Goal: Task Accomplishment & Management: Use online tool/utility

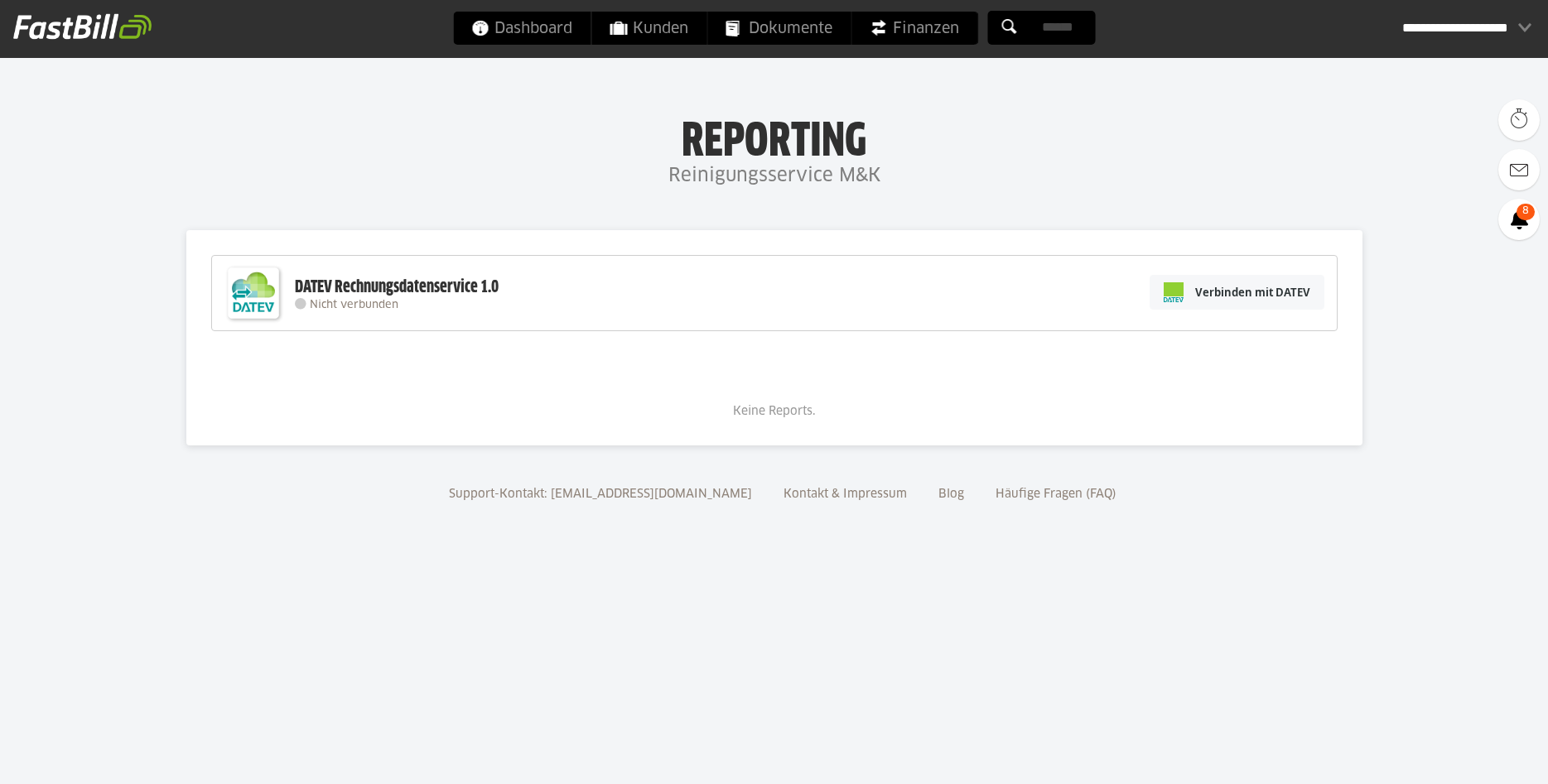
type sl-option "77548-52"
type sl-option "892295-10756"
type sl-option "1340913-11017"
click at [0, 0] on slot "Mert Beken (1340913-11017)" at bounding box center [0, 0] width 0 height 0
type input "**********"
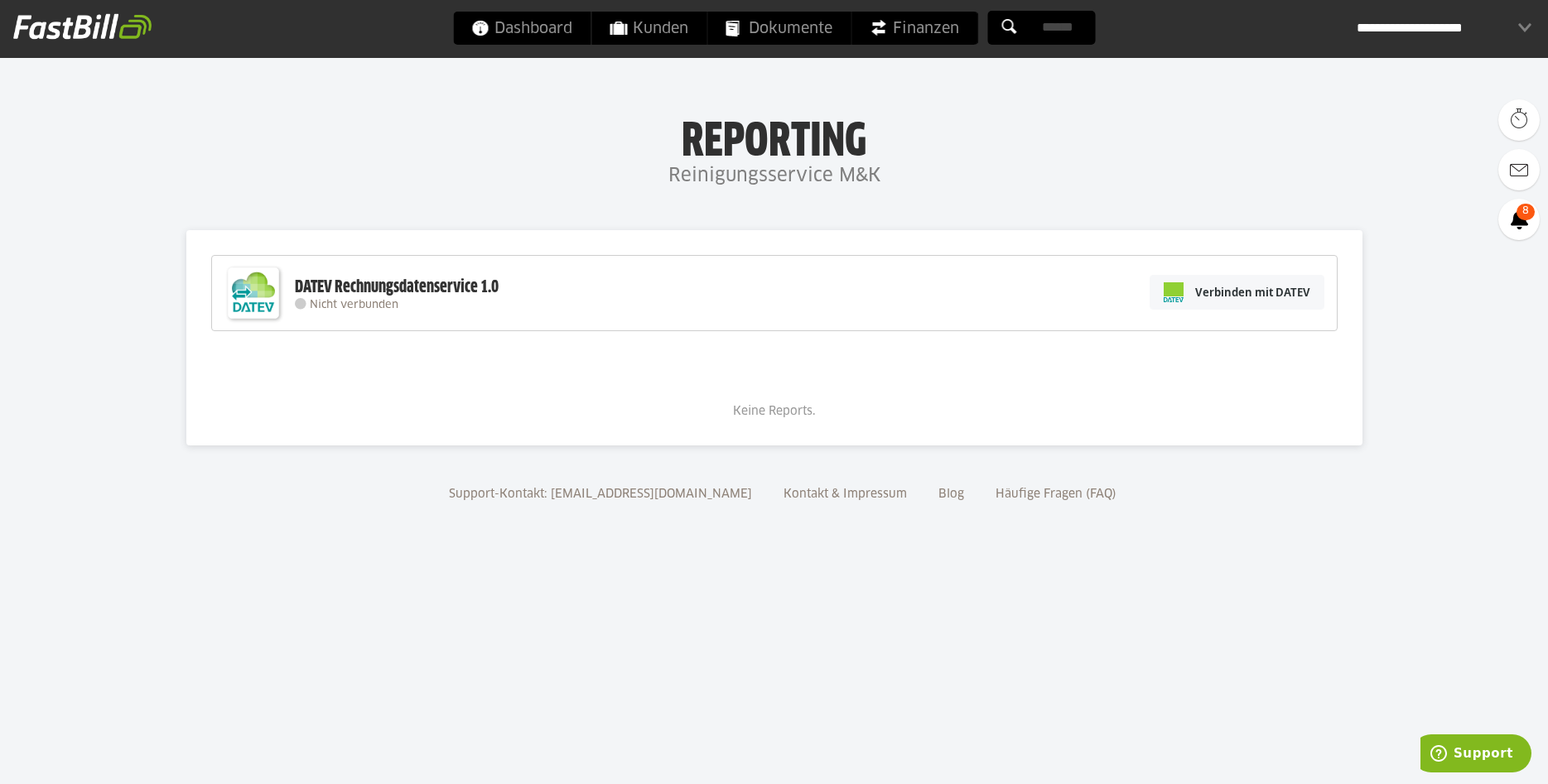
type input "**********"
click at [0, 0] on slot "Jetzt verbinden" at bounding box center [0, 0] width 0 height 0
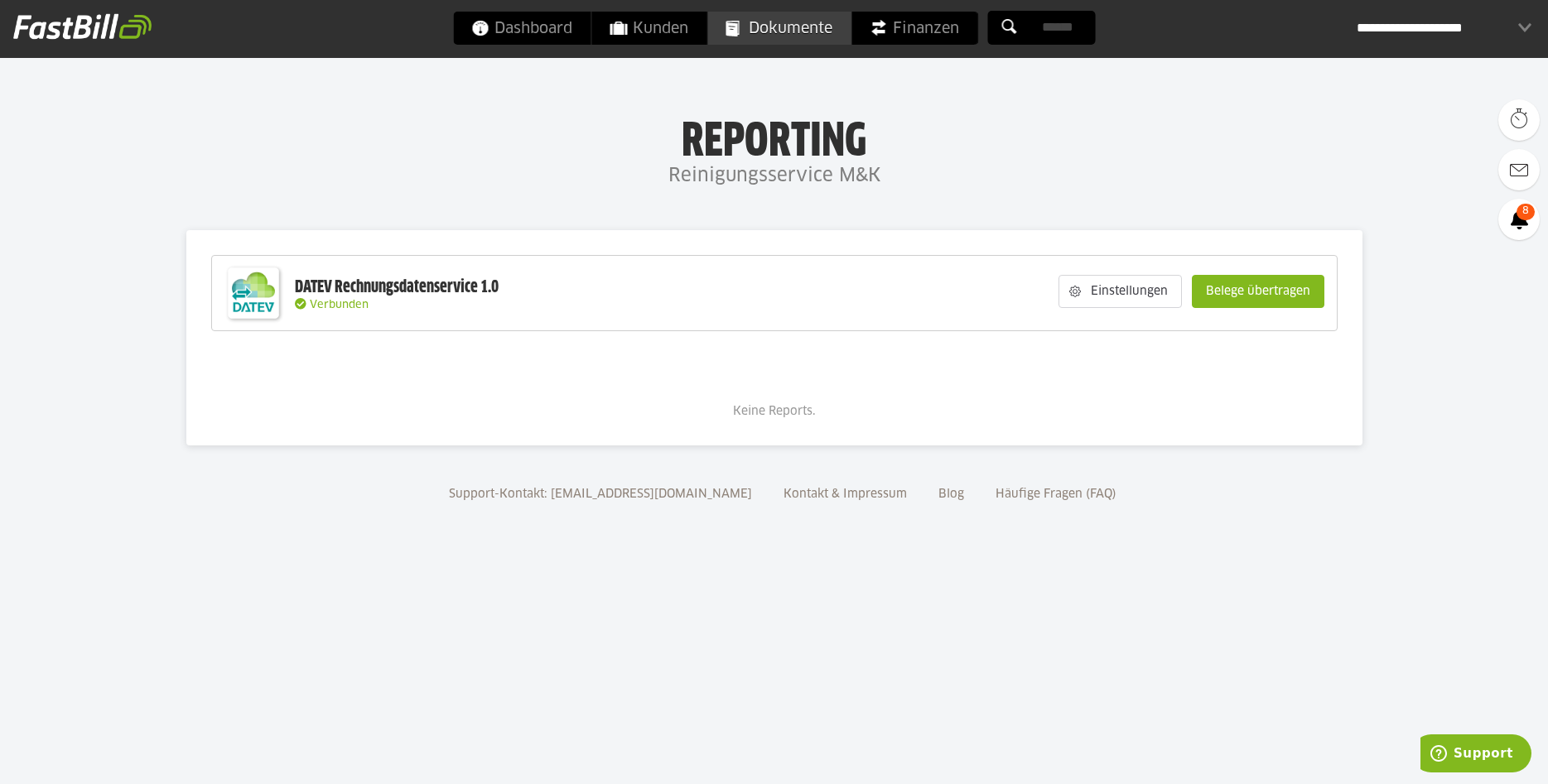
click at [784, 30] on span "Dokumente" at bounding box center [779, 28] width 106 height 33
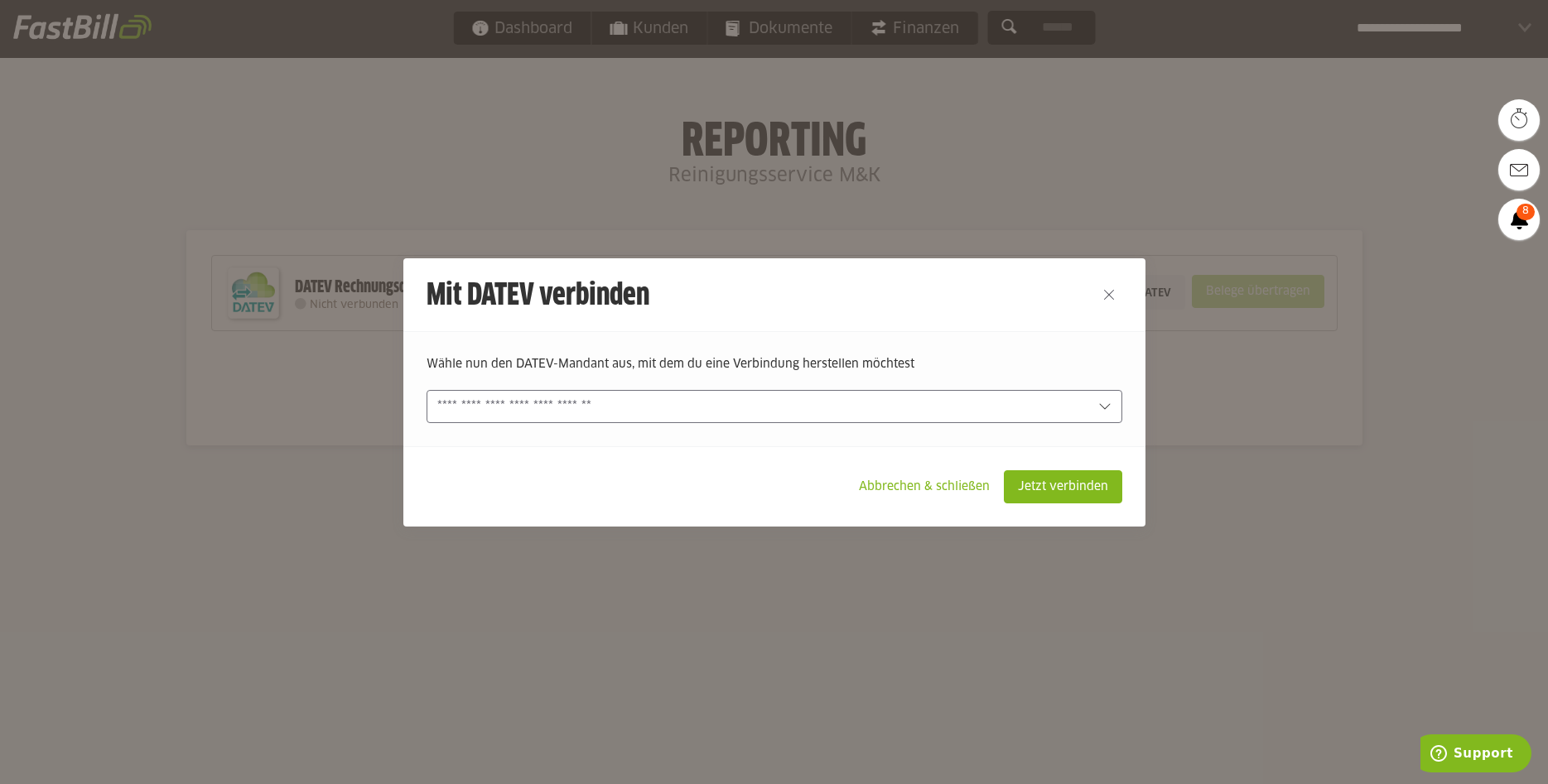
type sl-option "77548-52"
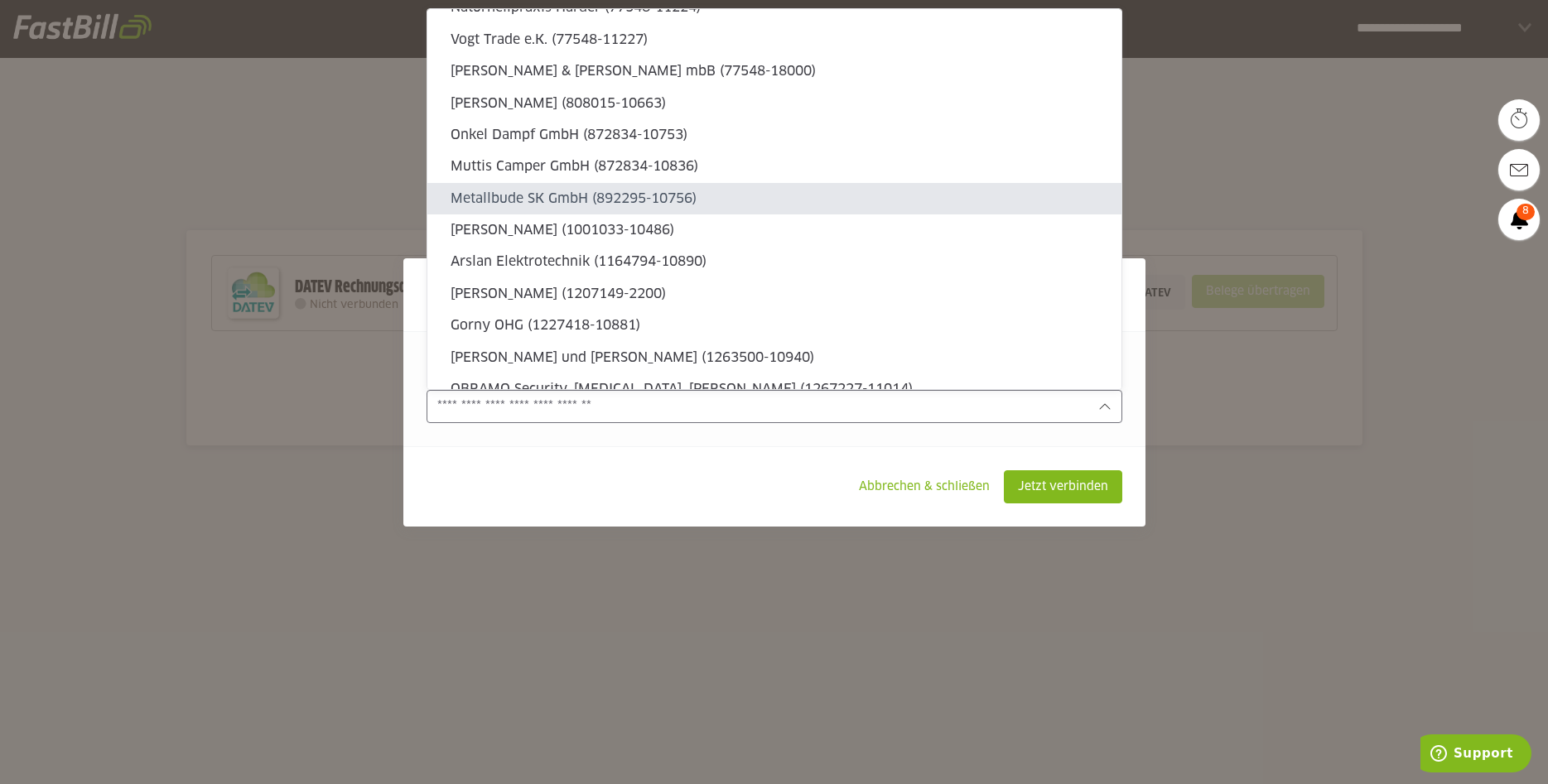
type sl-option "892295-10756"
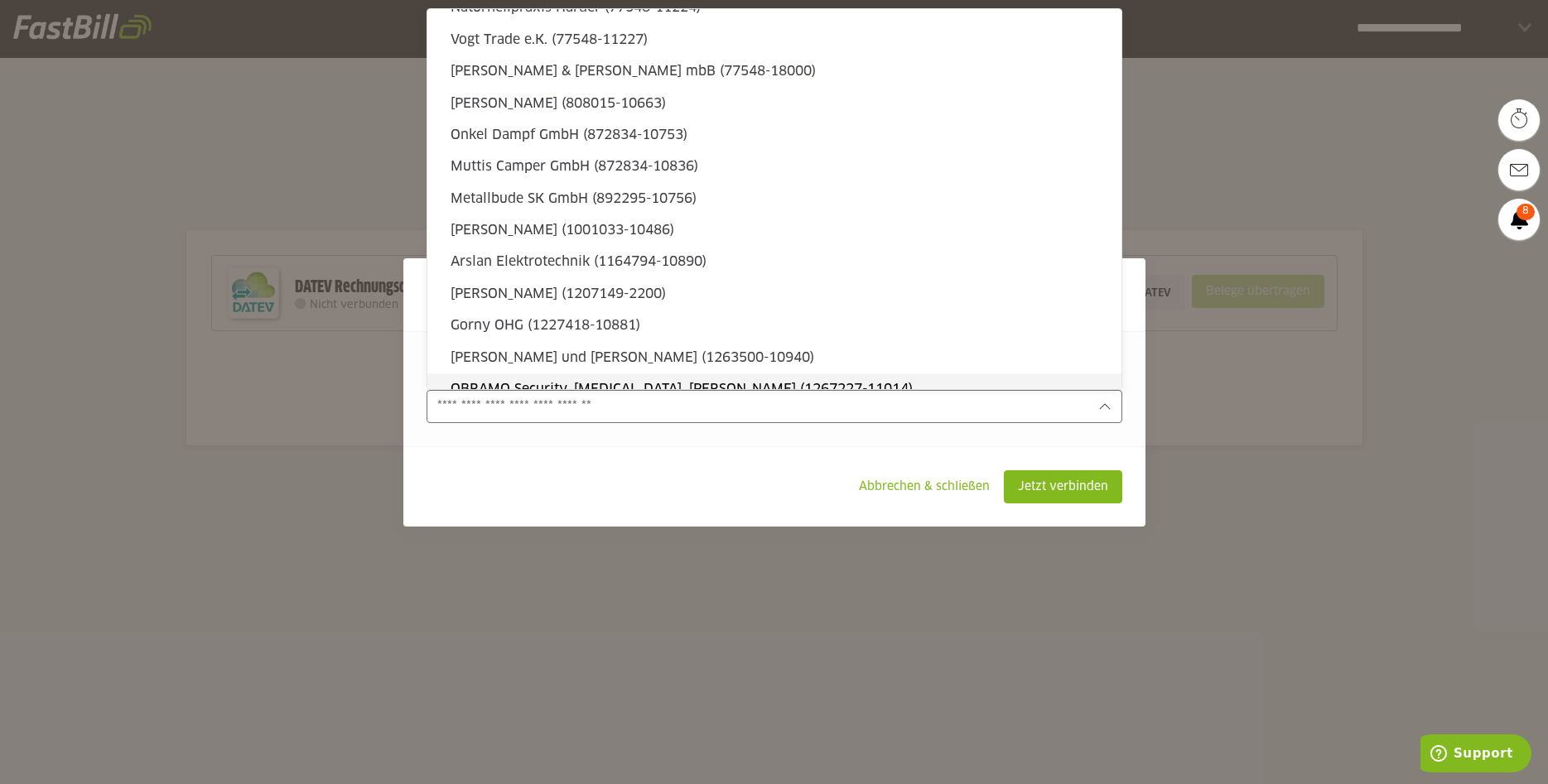
type sl-option "1340913-11017"
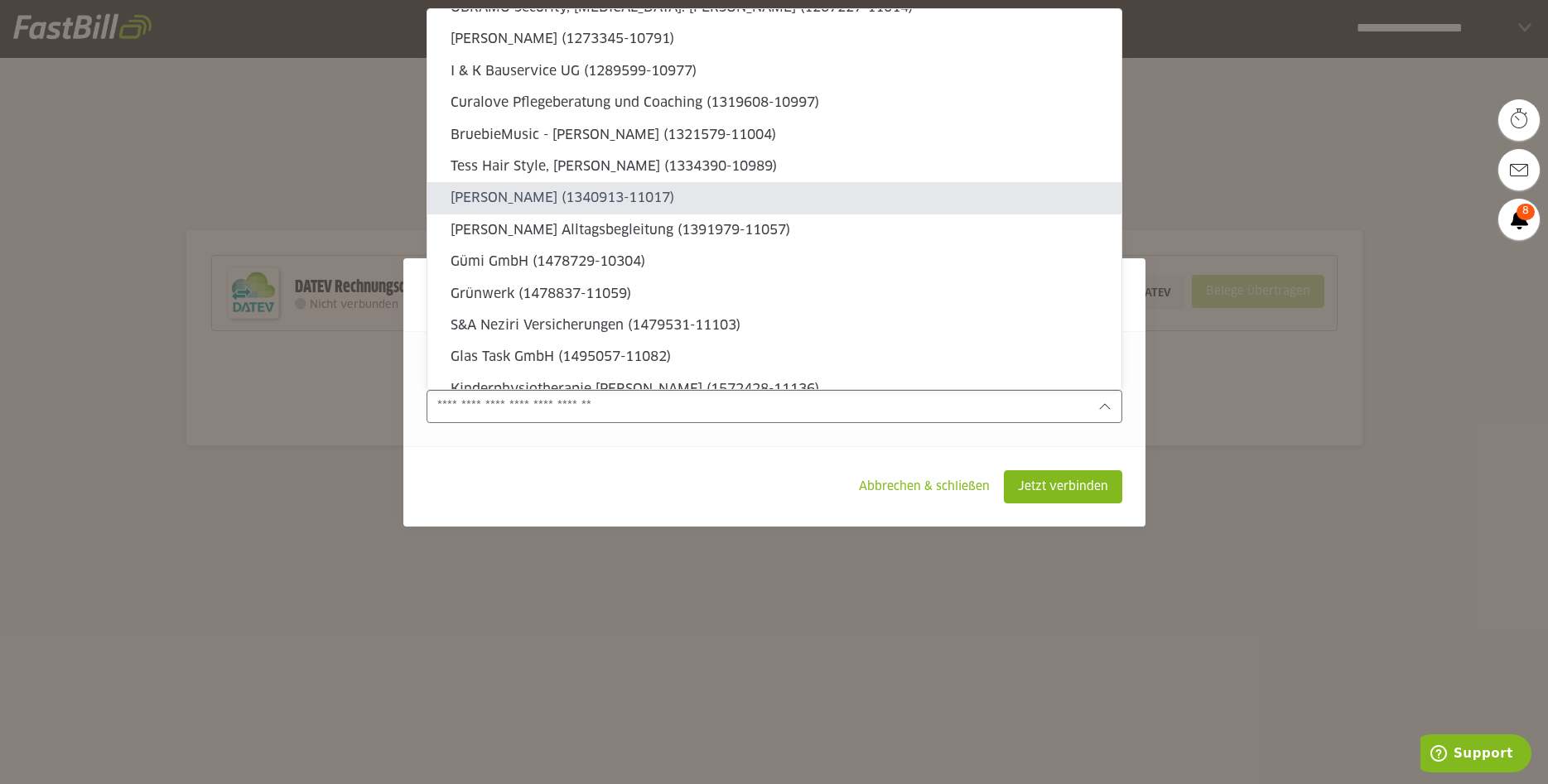
click at [610, 204] on slot "Mert Beken (1340913-11017)" at bounding box center [779, 198] width 657 height 18
type input "**********"
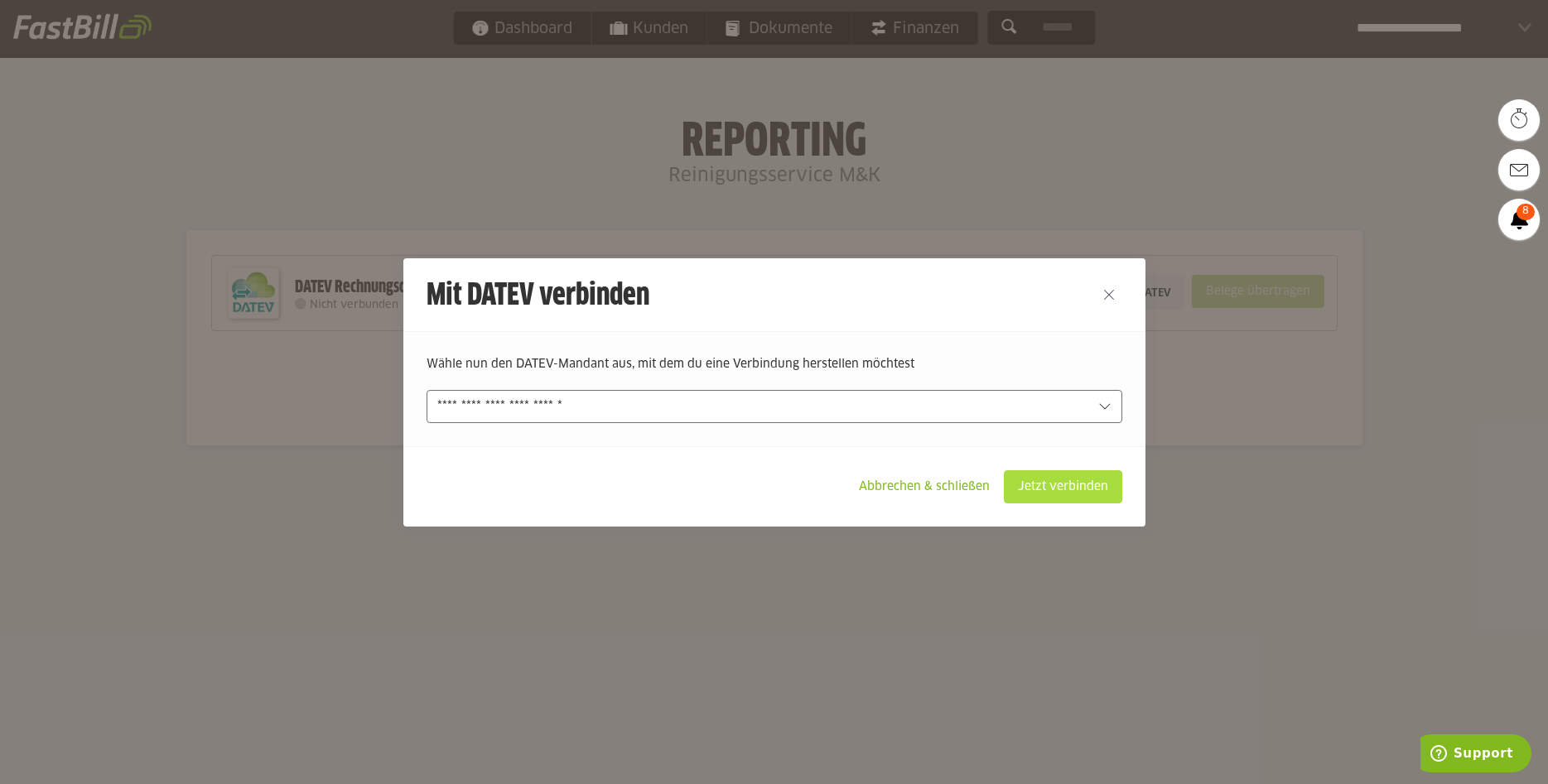
click at [1047, 483] on slot "Jetzt verbinden" at bounding box center [1063, 486] width 116 height 32
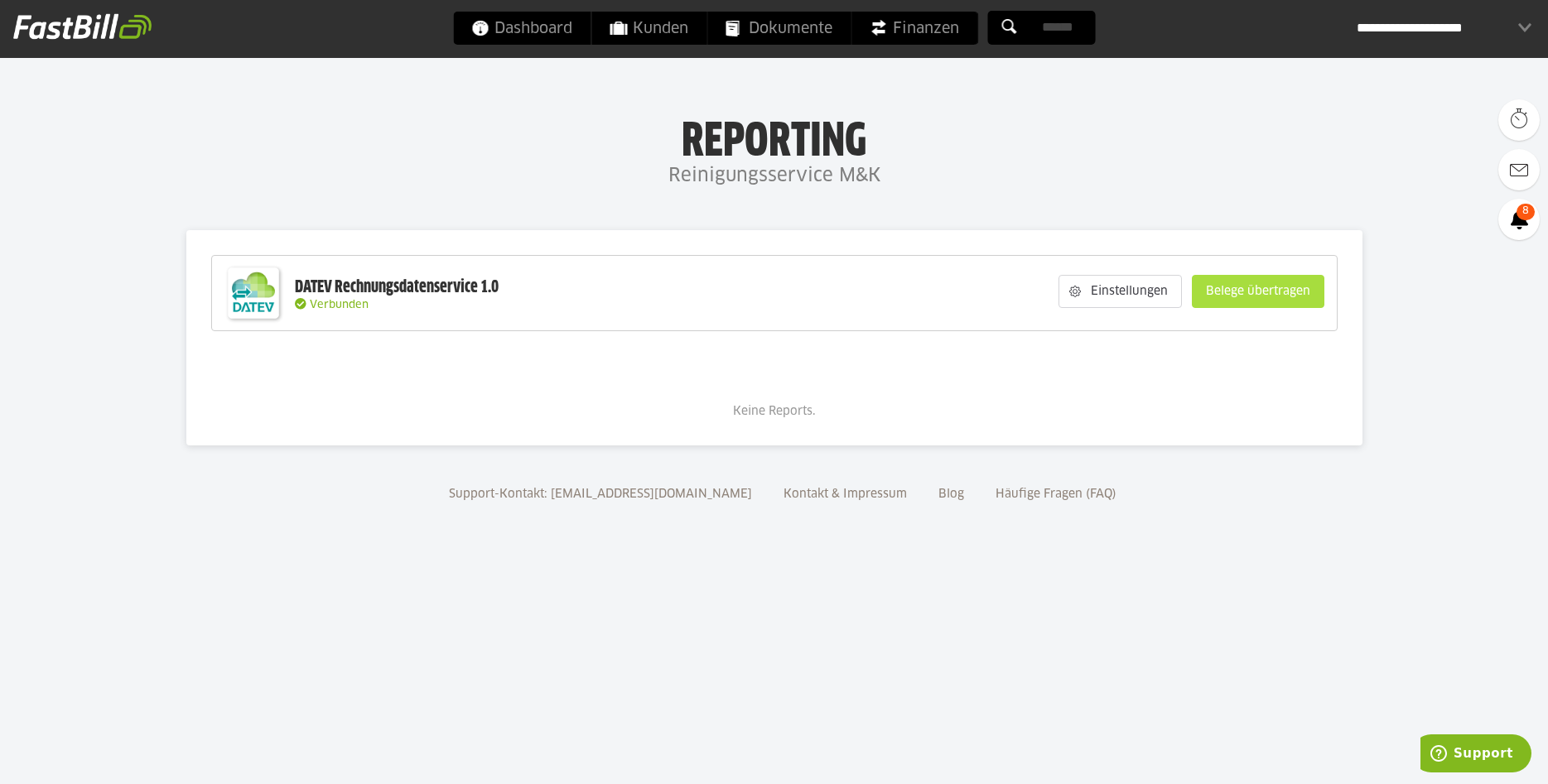
click at [1234, 298] on slot "Belege übertragen" at bounding box center [1258, 291] width 131 height 32
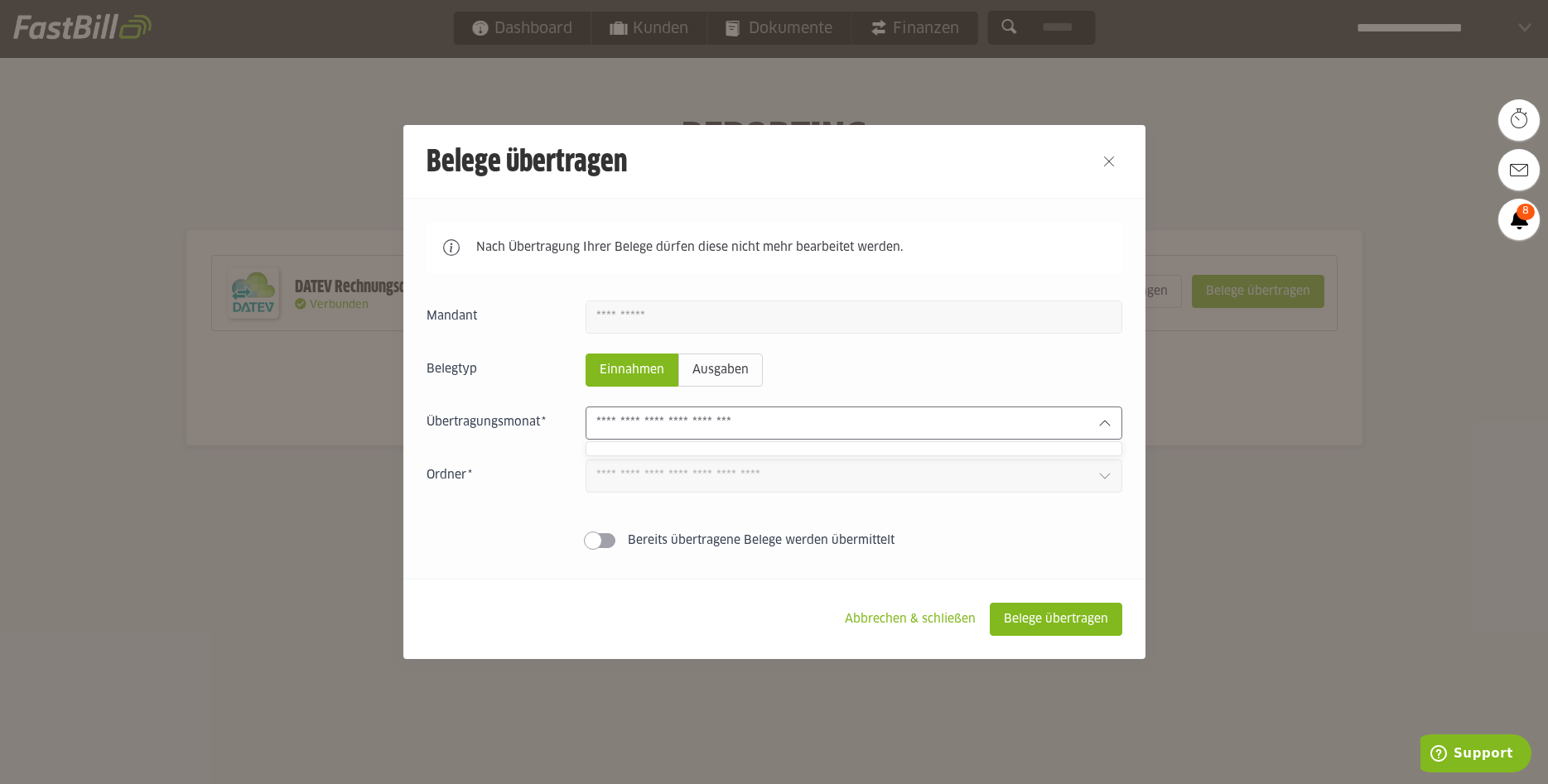
click at [798, 422] on input "text" at bounding box center [840, 423] width 488 height 18
click at [800, 422] on input "text" at bounding box center [840, 423] width 488 height 18
click at [806, 422] on input "text" at bounding box center [840, 423] width 488 height 18
click at [808, 422] on input "text" at bounding box center [840, 423] width 488 height 18
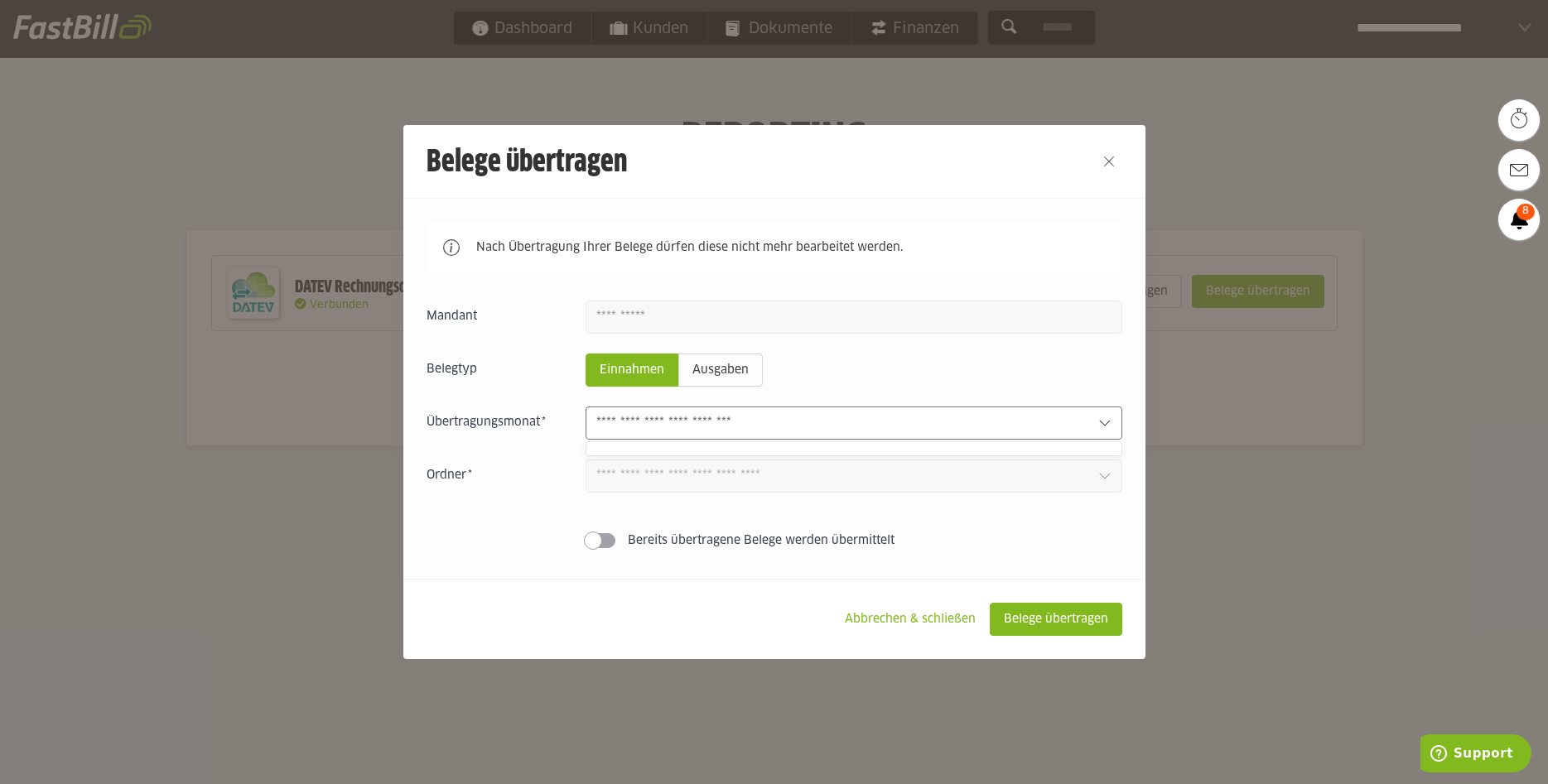
click at [808, 422] on input "text" at bounding box center [840, 423] width 488 height 18
click at [738, 379] on slot "Ausgaben" at bounding box center [720, 370] width 83 height 32
click at [791, 430] on input "text" at bounding box center [840, 423] width 488 height 18
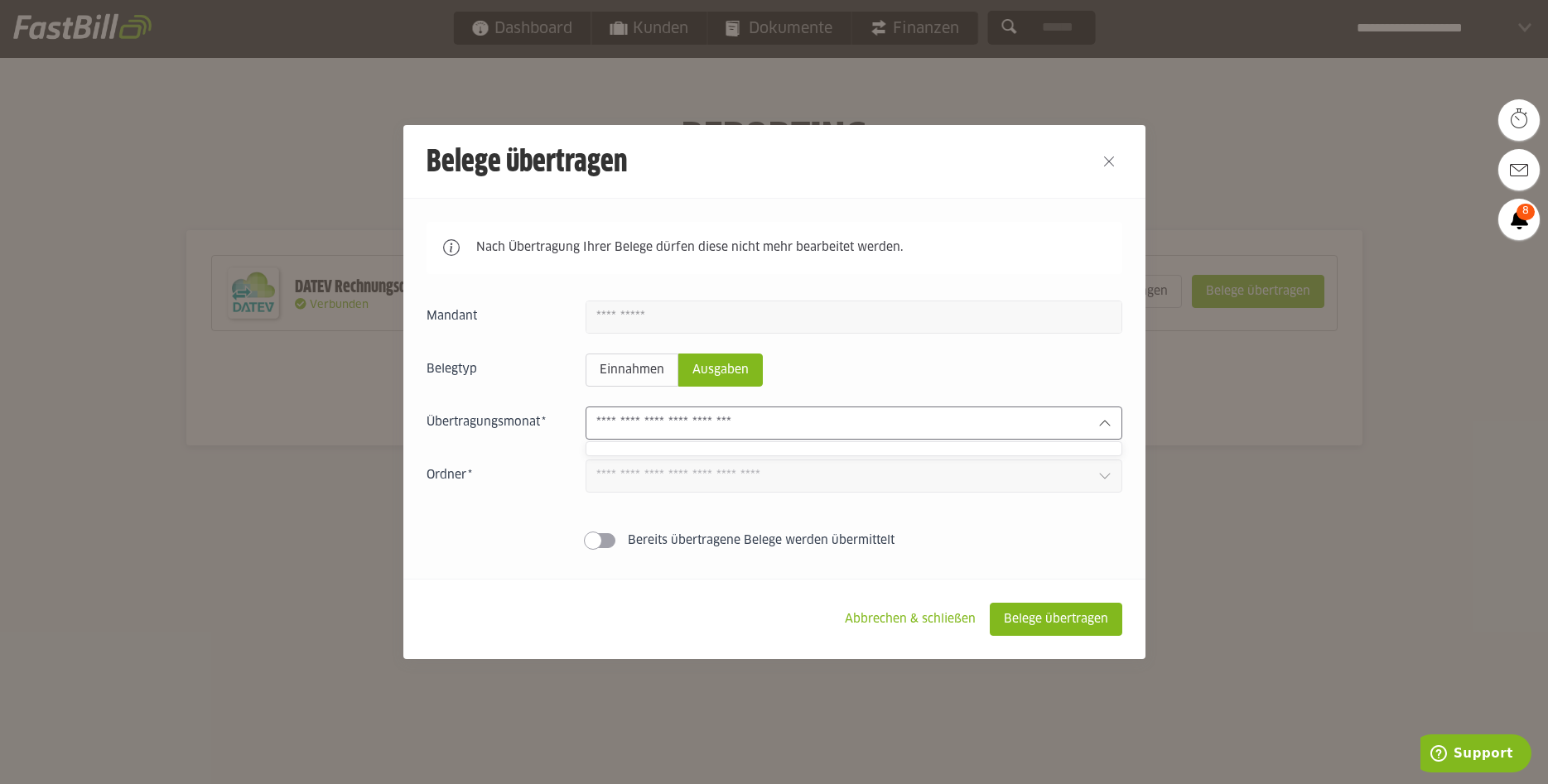
click at [791, 430] on input "text" at bounding box center [840, 423] width 488 height 18
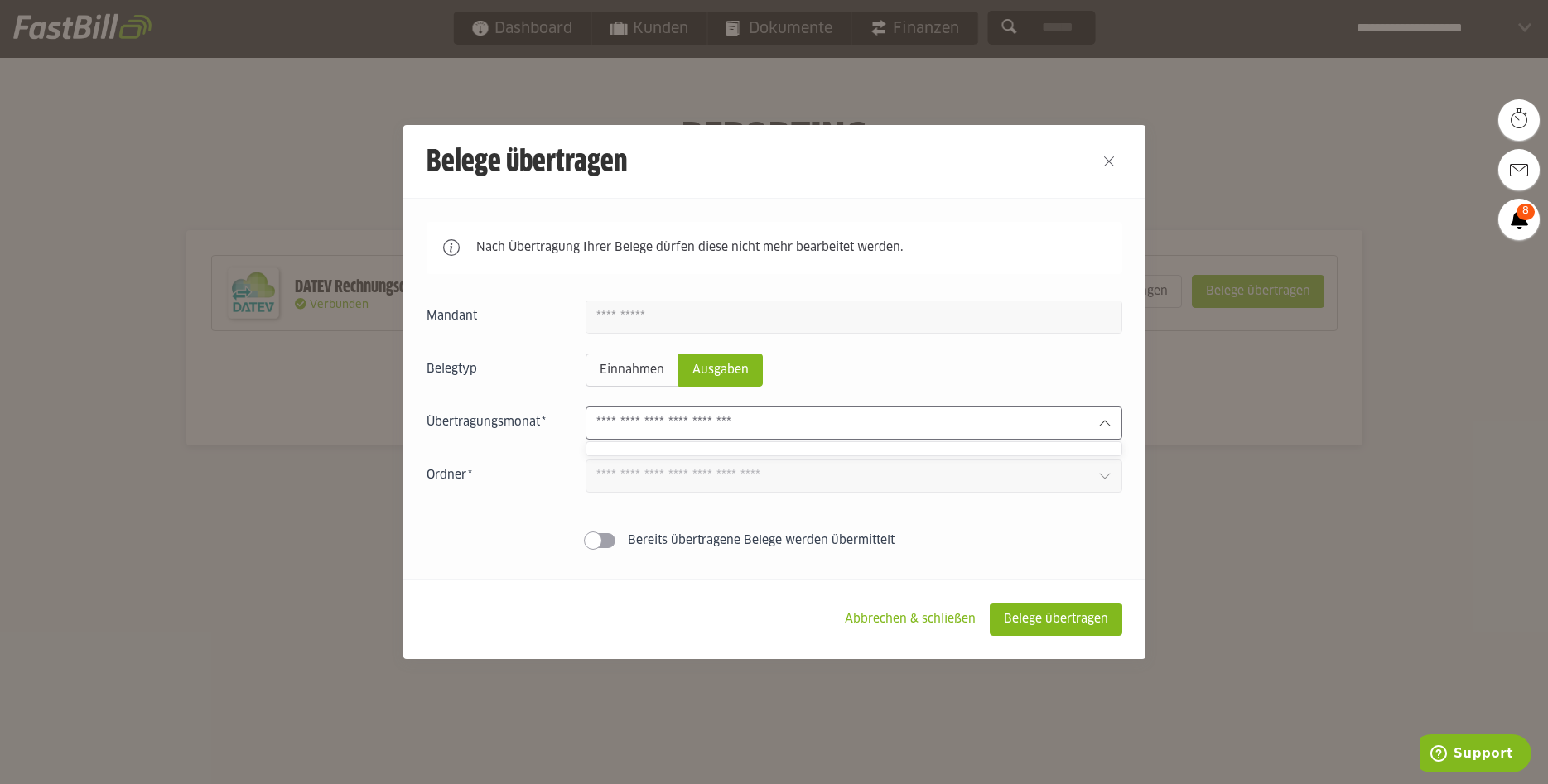
click at [791, 430] on input "text" at bounding box center [840, 423] width 488 height 18
click at [818, 427] on input "text" at bounding box center [840, 423] width 488 height 18
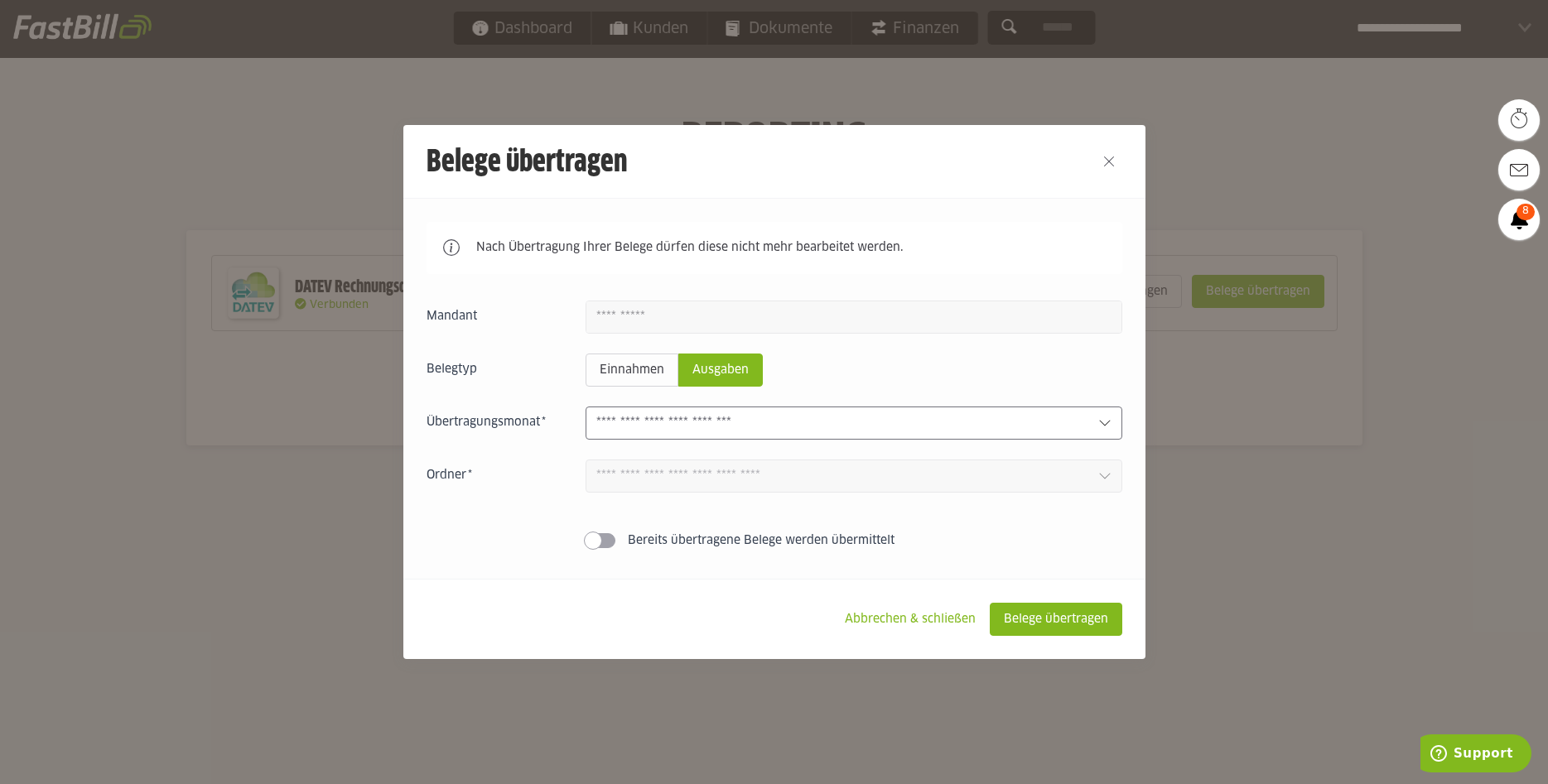
click at [818, 427] on input "text" at bounding box center [840, 423] width 488 height 18
click at [819, 427] on input "text" at bounding box center [840, 423] width 488 height 18
click at [819, 426] on input "text" at bounding box center [840, 423] width 488 height 18
click at [818, 425] on input "text" at bounding box center [840, 423] width 488 height 18
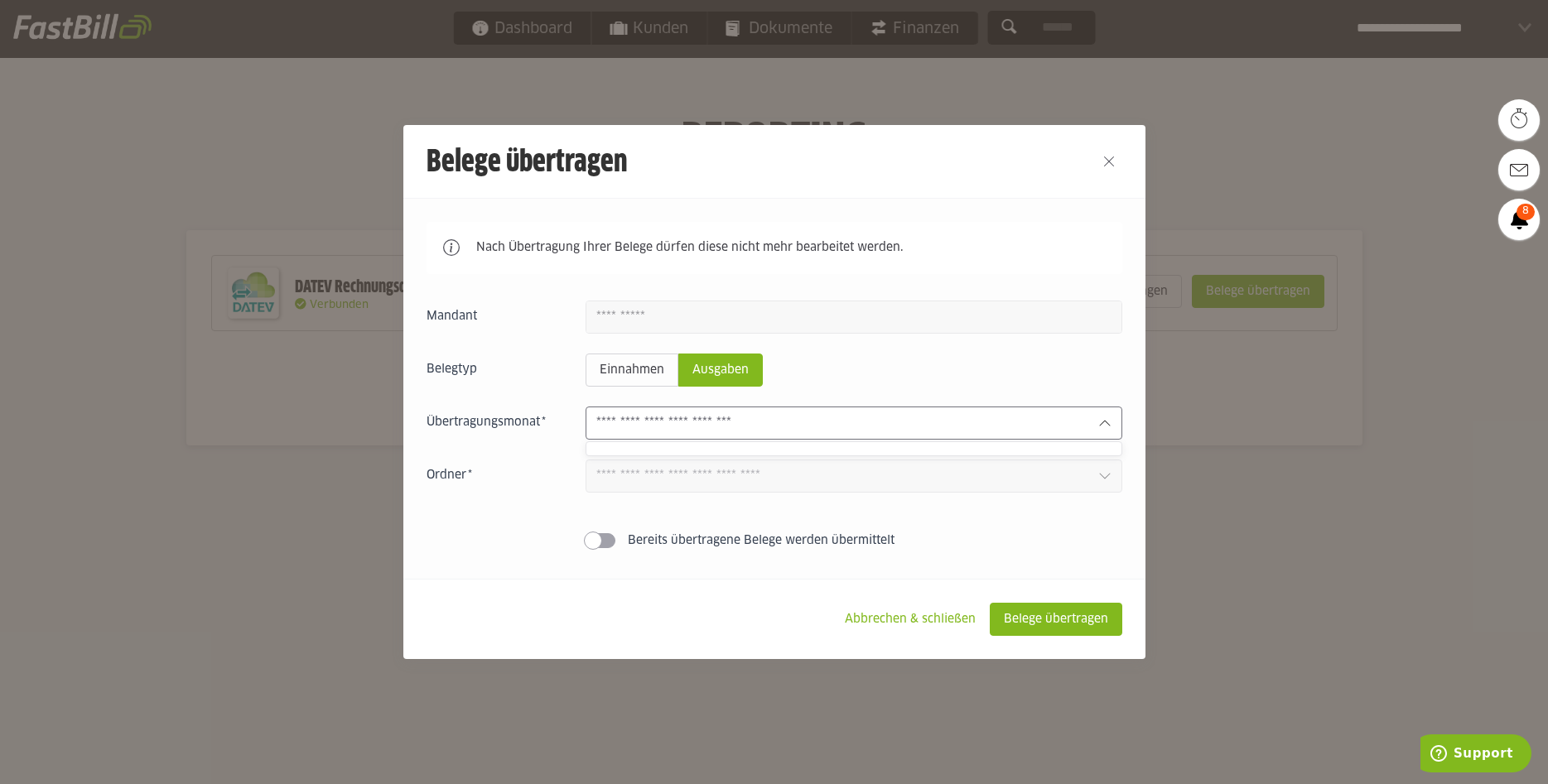
click at [816, 426] on input "text" at bounding box center [840, 423] width 488 height 18
click at [966, 426] on input "text" at bounding box center [840, 423] width 488 height 18
click at [958, 426] on input "text" at bounding box center [840, 423] width 488 height 18
click at [957, 426] on input "text" at bounding box center [840, 423] width 488 height 18
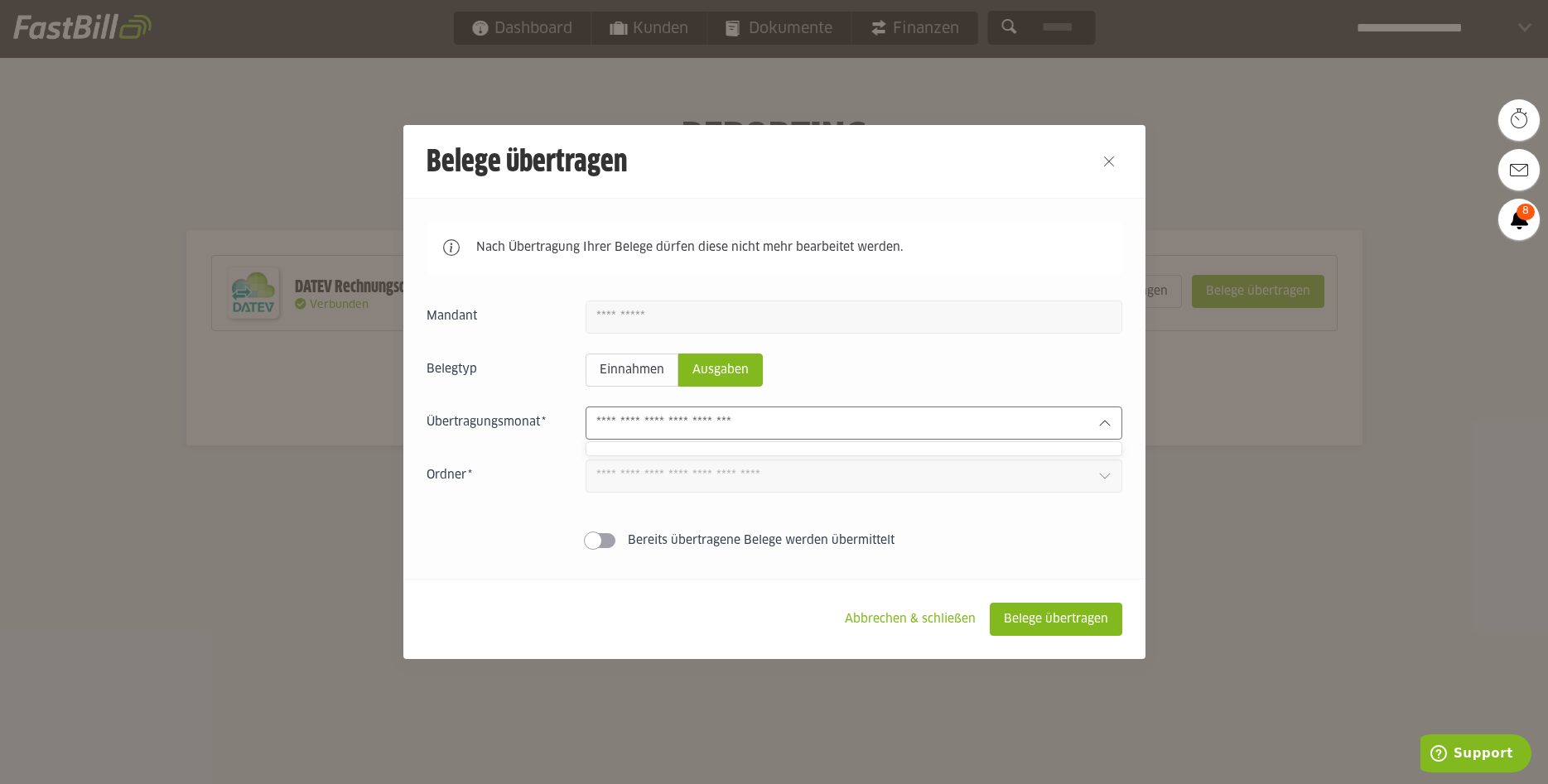
click at [957, 426] on input "text" at bounding box center [840, 423] width 488 height 18
click at [926, 629] on slot "Abbrechen & schließen" at bounding box center [909, 619] width 157 height 32
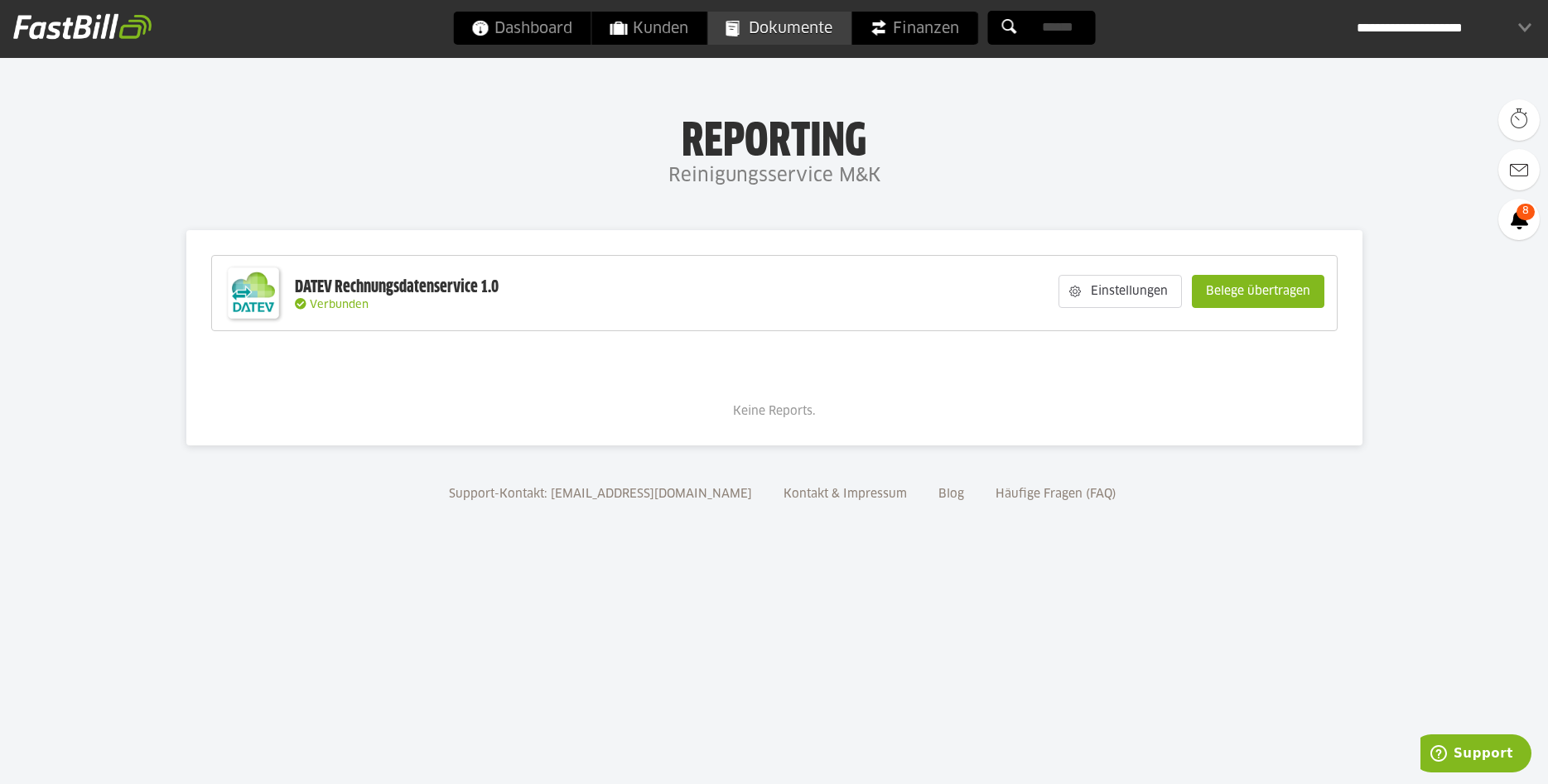
click at [774, 29] on span "Dokumente" at bounding box center [779, 28] width 106 height 33
